Goal: Information Seeking & Learning: Learn about a topic

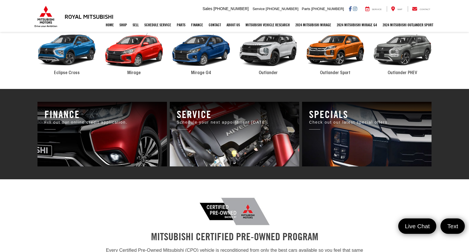
click at [75, 72] on span "Eclipse Cross" at bounding box center [67, 73] width 26 height 4
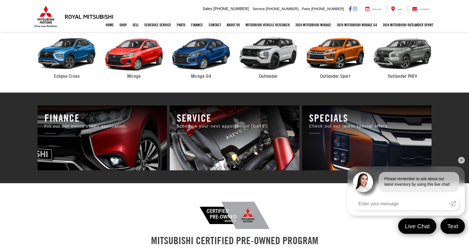
scroll to position [272, 0]
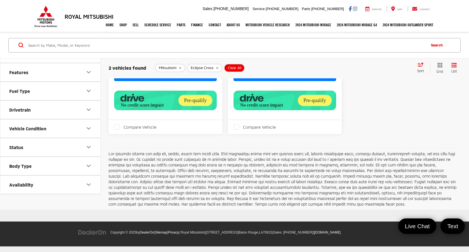
scroll to position [217, 0]
